Goal: Task Accomplishment & Management: Use online tool/utility

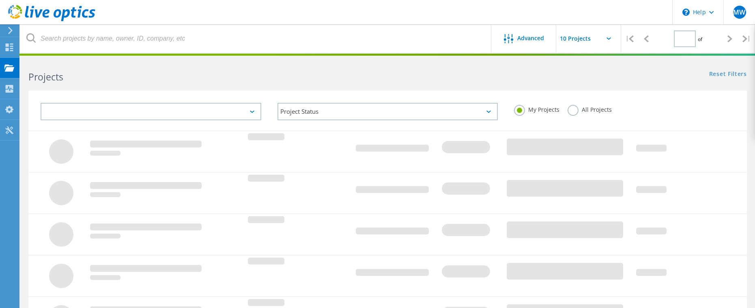
type input "1"
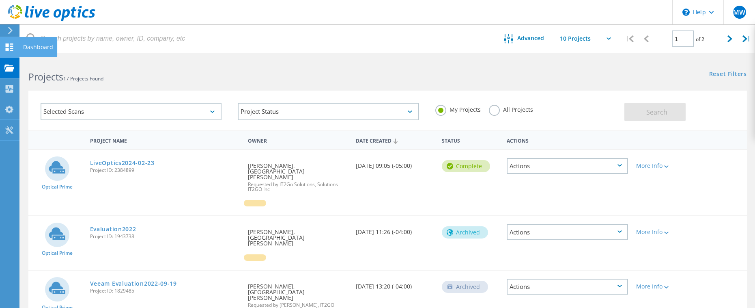
click at [9, 45] on icon at bounding box center [9, 47] width 10 height 8
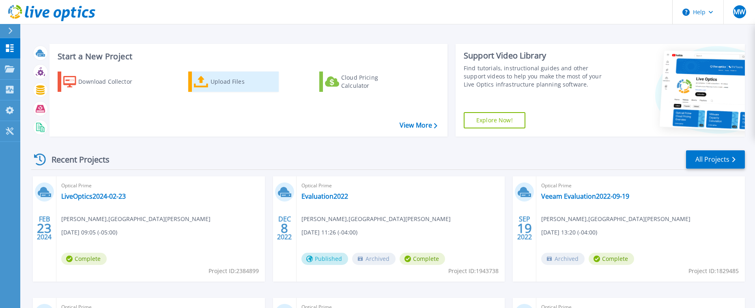
click at [228, 80] on div "Upload Files" at bounding box center [243, 81] width 65 height 16
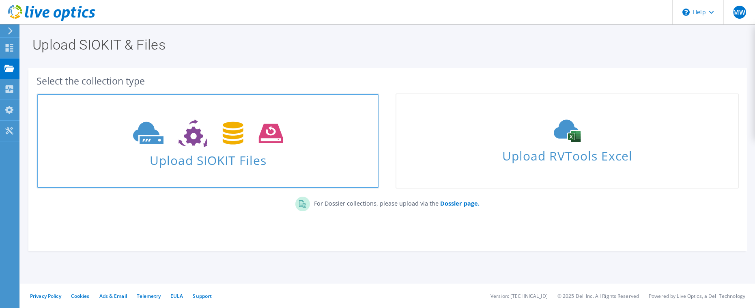
click at [260, 164] on span "Upload SIOKIT Files" at bounding box center [207, 157] width 341 height 17
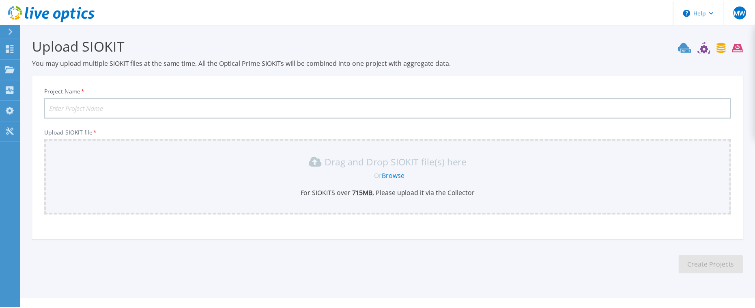
scroll to position [16, 0]
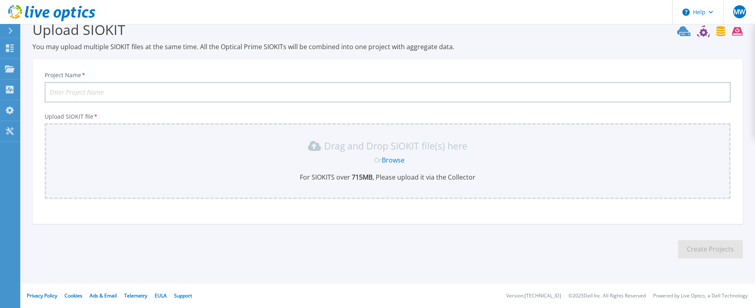
click at [174, 90] on input "Project Name *" at bounding box center [388, 92] width 686 height 20
type input "VST2025"
click at [398, 159] on link "Browse" at bounding box center [393, 159] width 23 height 9
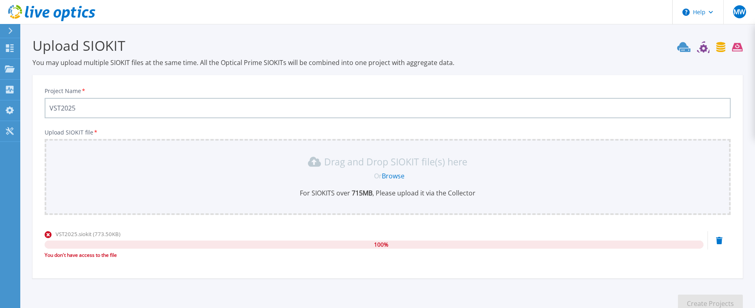
scroll to position [54, 0]
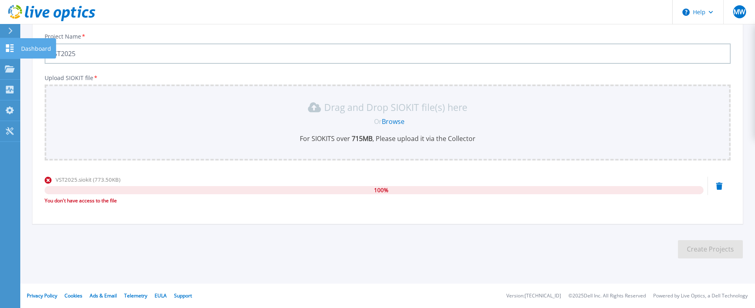
click at [12, 50] on icon at bounding box center [10, 48] width 8 height 8
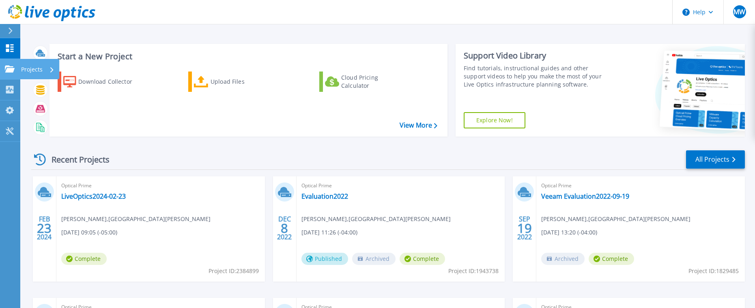
click at [14, 73] on link "Projects Projects" at bounding box center [10, 69] width 20 height 21
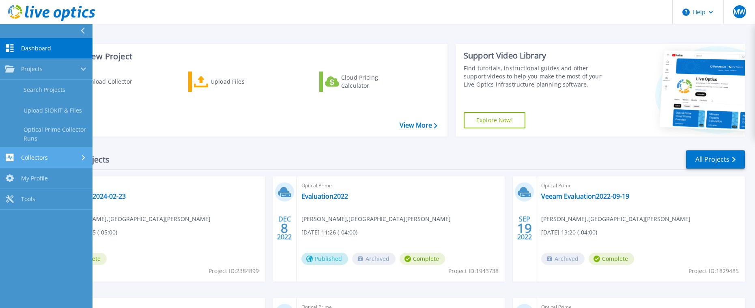
click at [44, 157] on span "Collectors" at bounding box center [34, 157] width 27 height 7
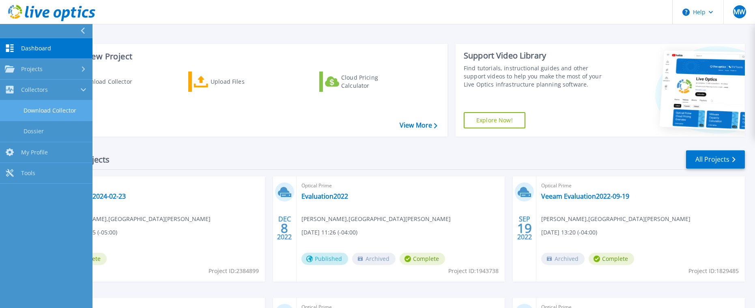
click at [50, 109] on link "Download Collector" at bounding box center [46, 110] width 93 height 21
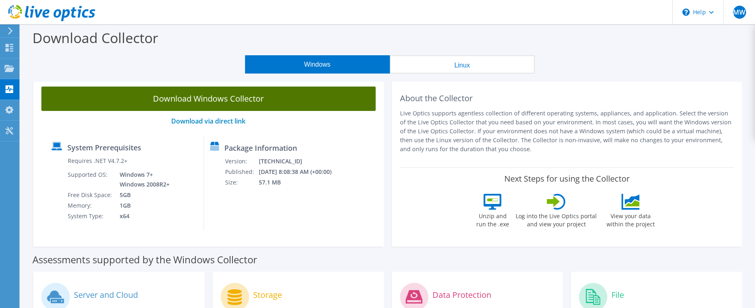
click at [218, 101] on link "Download Windows Collector" at bounding box center [208, 98] width 334 height 24
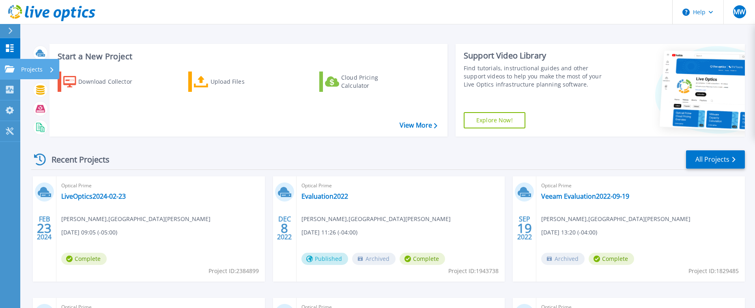
click at [37, 67] on p "Projects" at bounding box center [32, 69] width 22 height 21
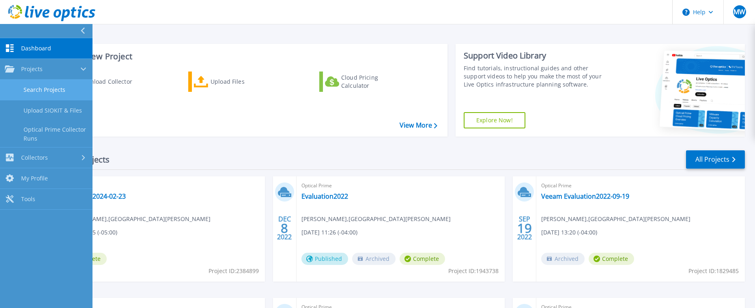
click at [53, 86] on link "Search Projects" at bounding box center [46, 90] width 93 height 21
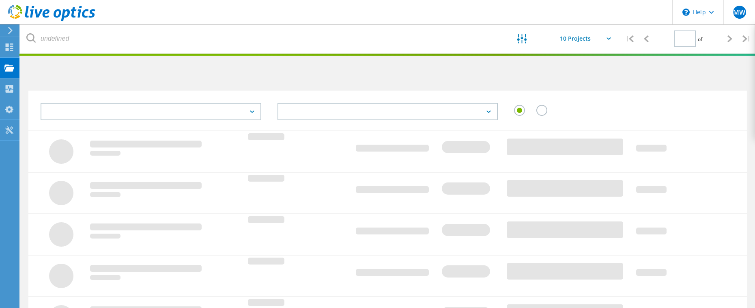
type input "1"
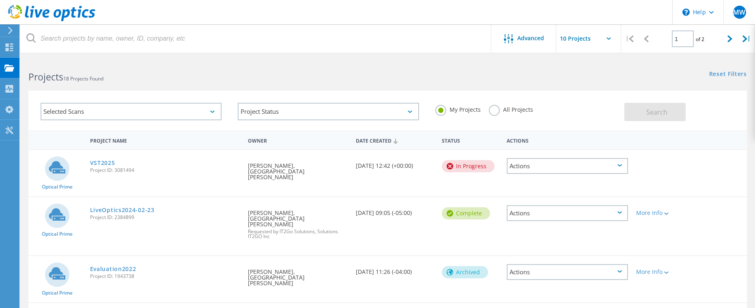
click at [203, 110] on div "Selected Scans" at bounding box center [131, 111] width 181 height 17
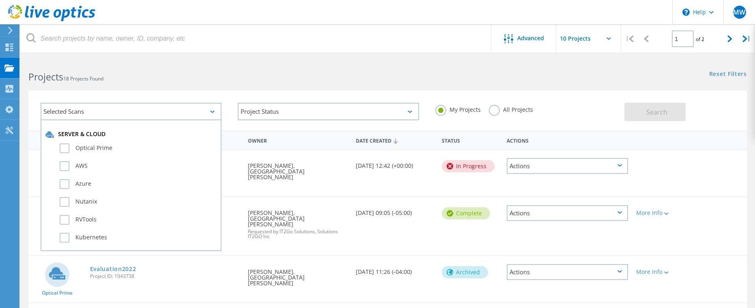
click at [203, 110] on div "Selected Scans" at bounding box center [131, 111] width 181 height 17
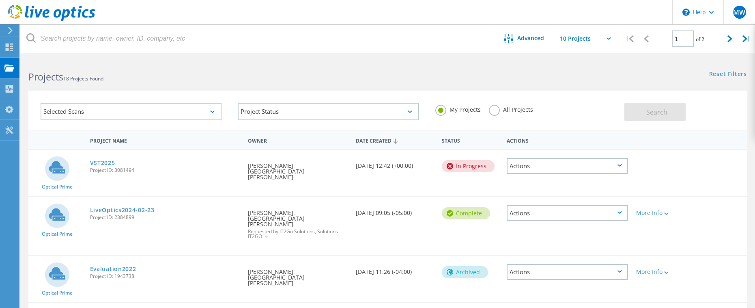
click at [623, 167] on div "Actions" at bounding box center [567, 166] width 121 height 16
click at [723, 162] on div "Optical Prime VST2025 Project ID: 3081494 Requested By Michael Webster, Ville d…" at bounding box center [387, 173] width 719 height 46
click at [101, 160] on link "VST2025" at bounding box center [102, 163] width 25 height 6
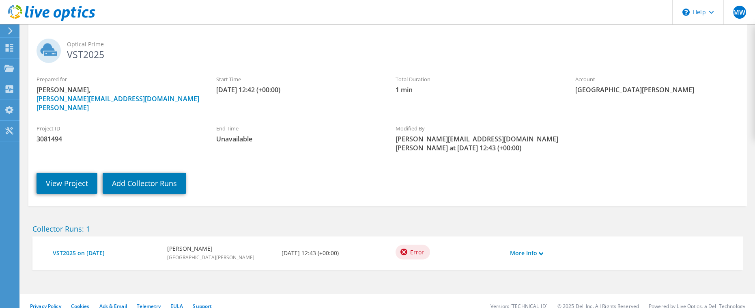
scroll to position [42, 0]
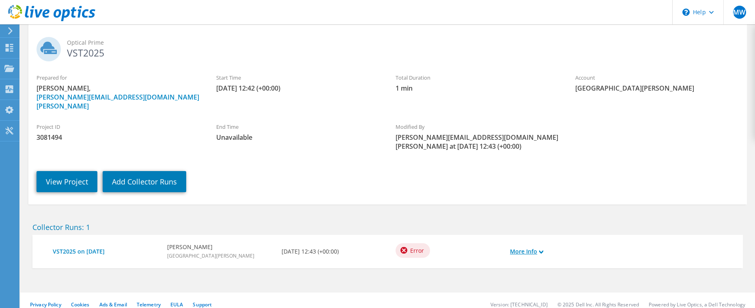
click at [543, 250] on use at bounding box center [541, 252] width 4 height 4
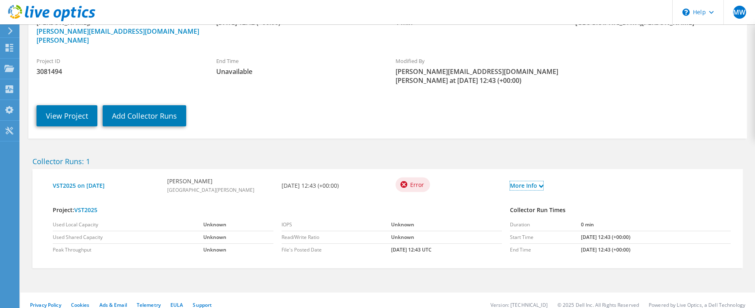
scroll to position [0, 0]
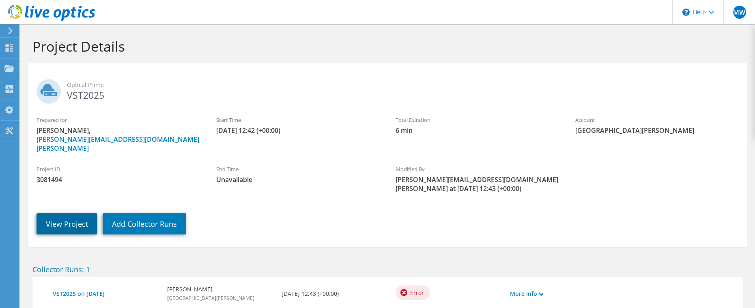
click at [61, 213] on link "View Project" at bounding box center [67, 223] width 61 height 21
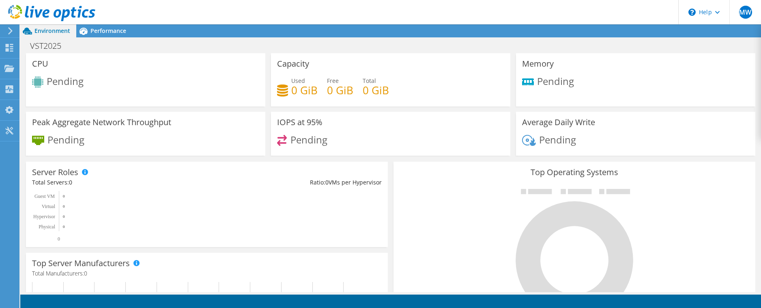
scroll to position [97, 0]
